Goal: Information Seeking & Learning: Learn about a topic

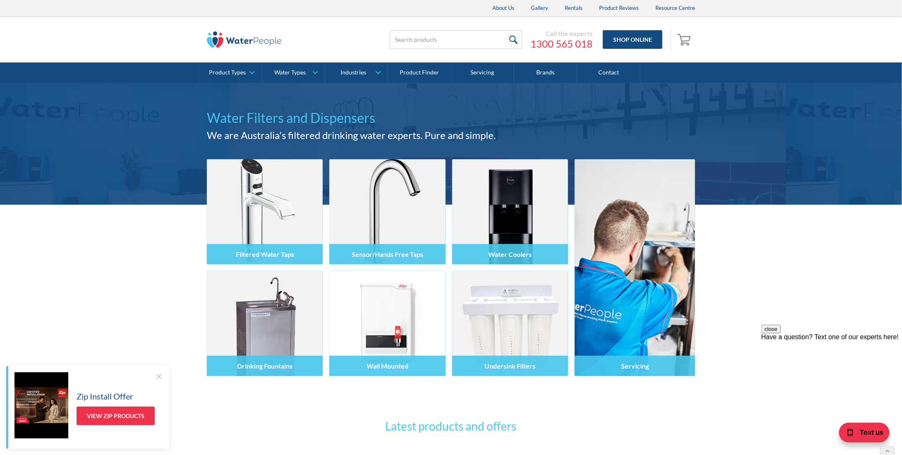
click at [157, 378] on div at bounding box center [159, 376] width 8 height 8
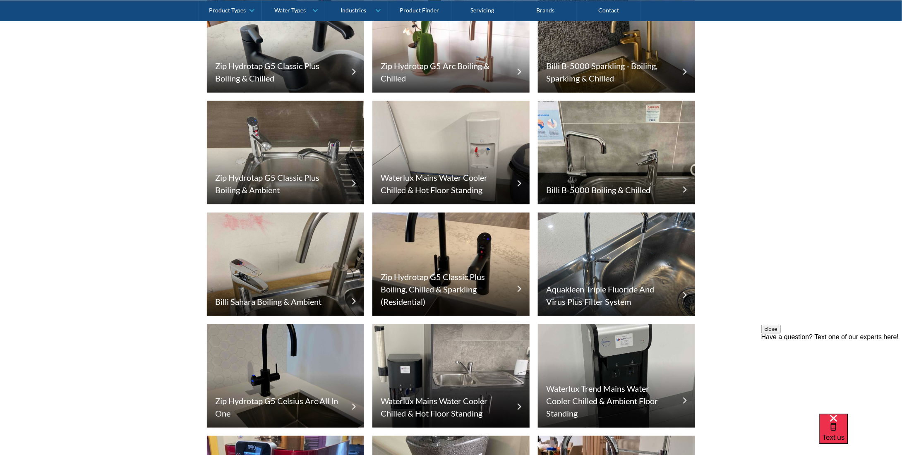
scroll to position [455, 0]
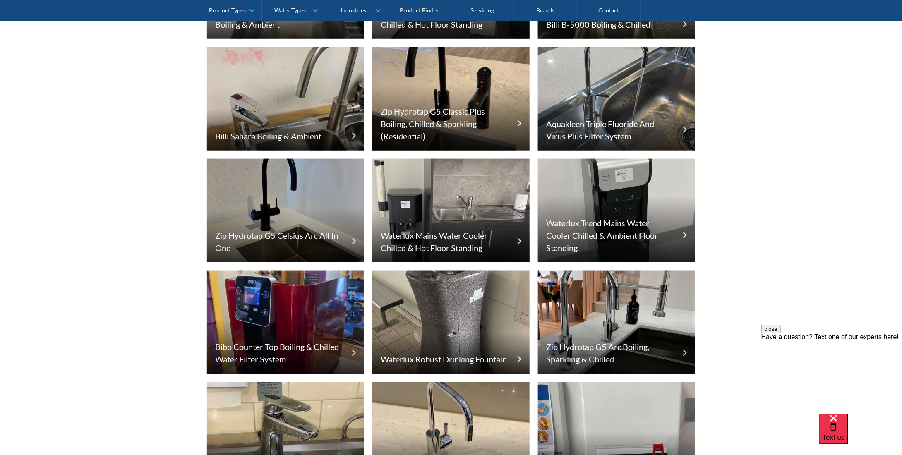
click at [335, 271] on img at bounding box center [285, 322] width 157 height 103
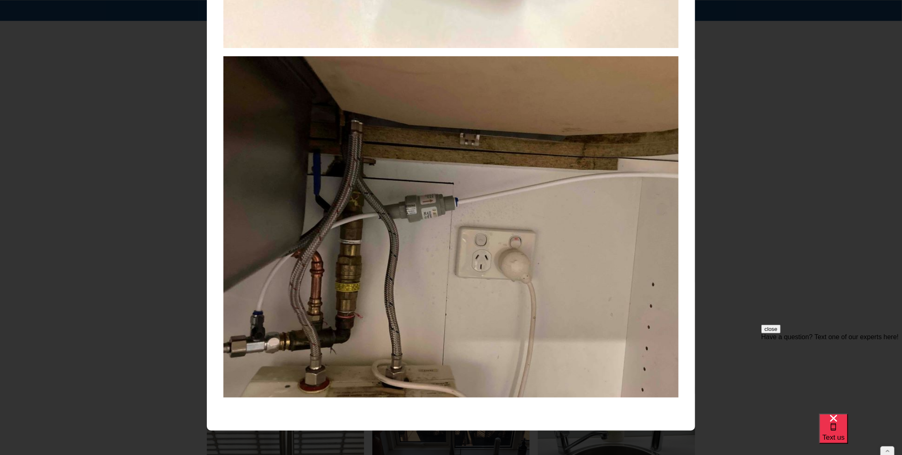
scroll to position [764, 0]
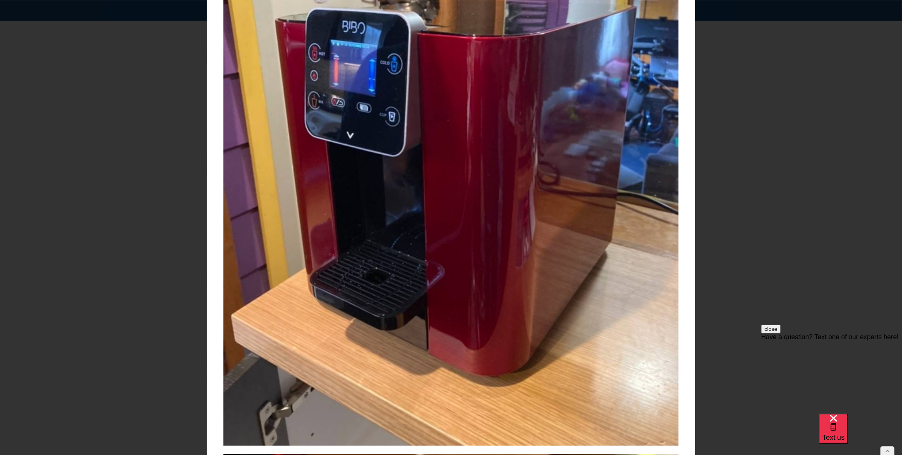
scroll to position [0, 0]
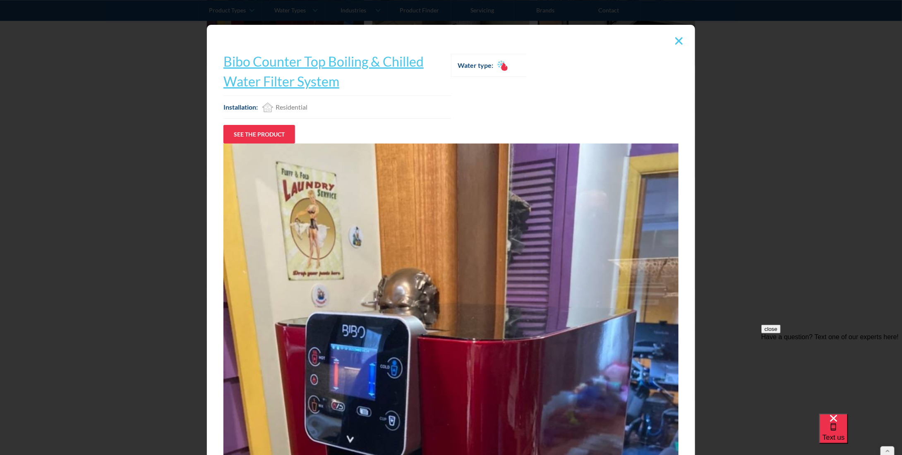
click at [675, 46] on div at bounding box center [679, 41] width 16 height 16
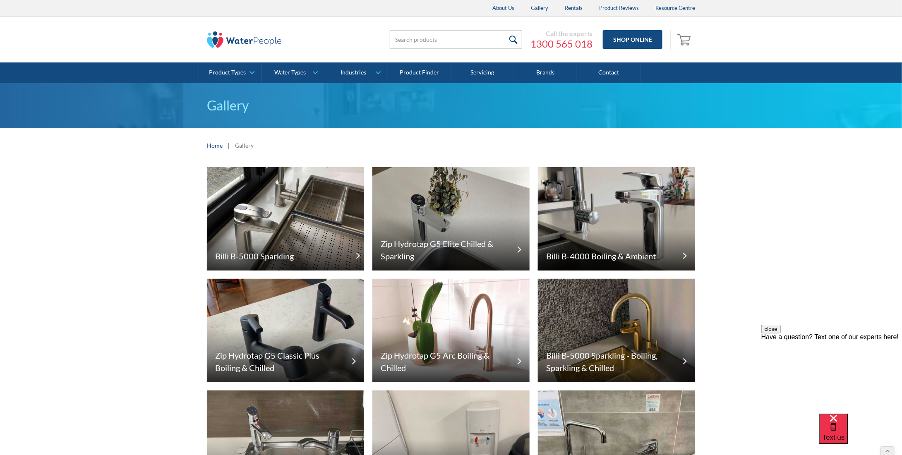
scroll to position [41, 0]
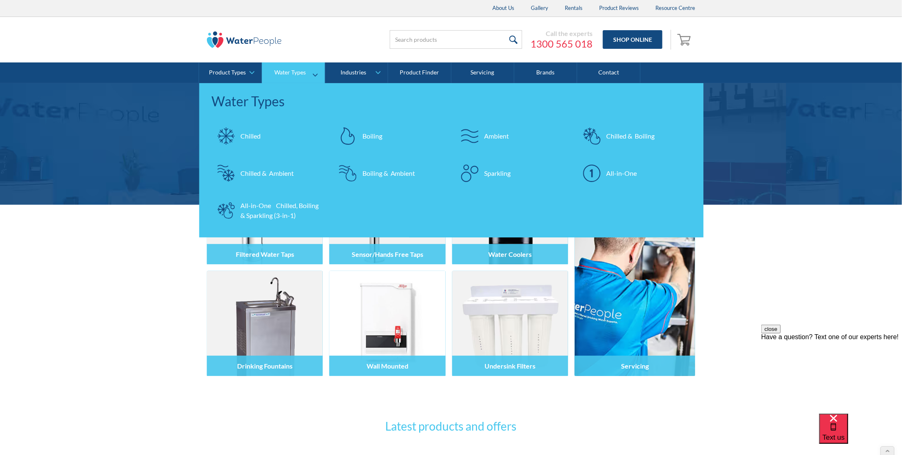
click at [253, 140] on div "Chilled" at bounding box center [250, 136] width 20 height 10
